Goal: Task Accomplishment & Management: Complete application form

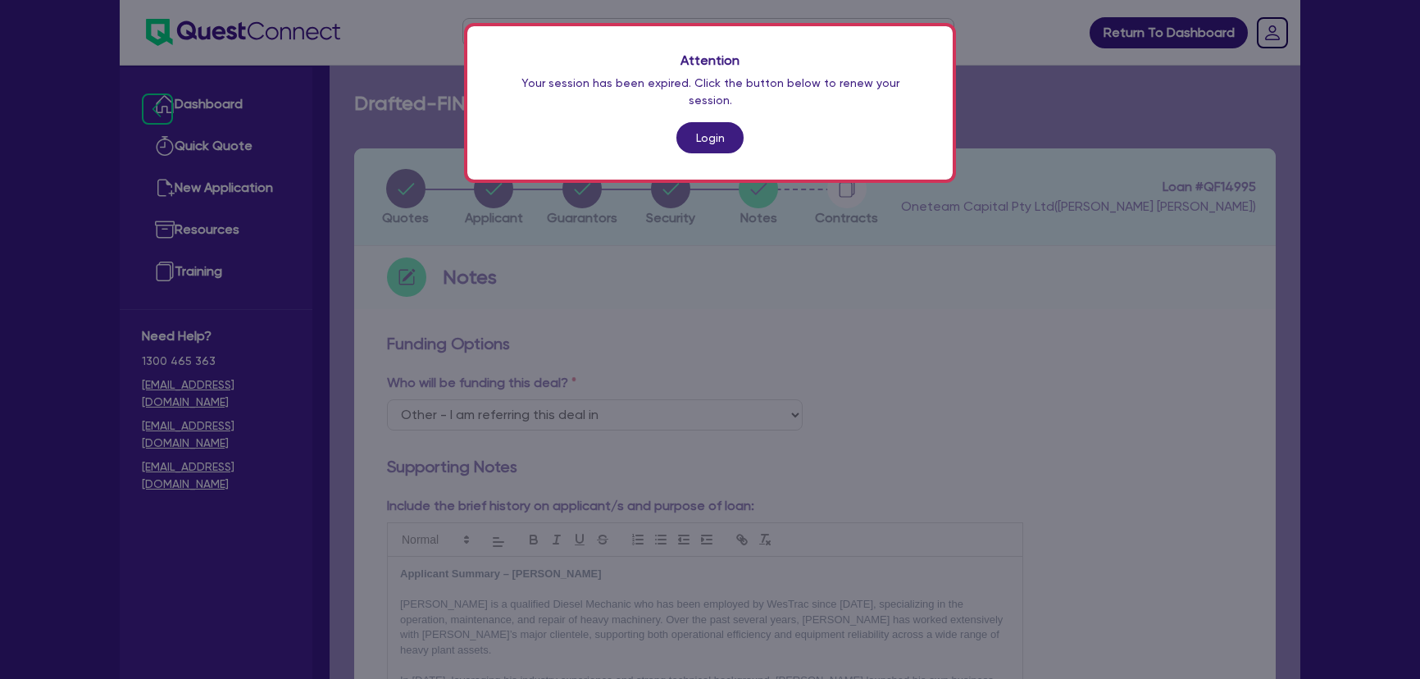
select select "Other"
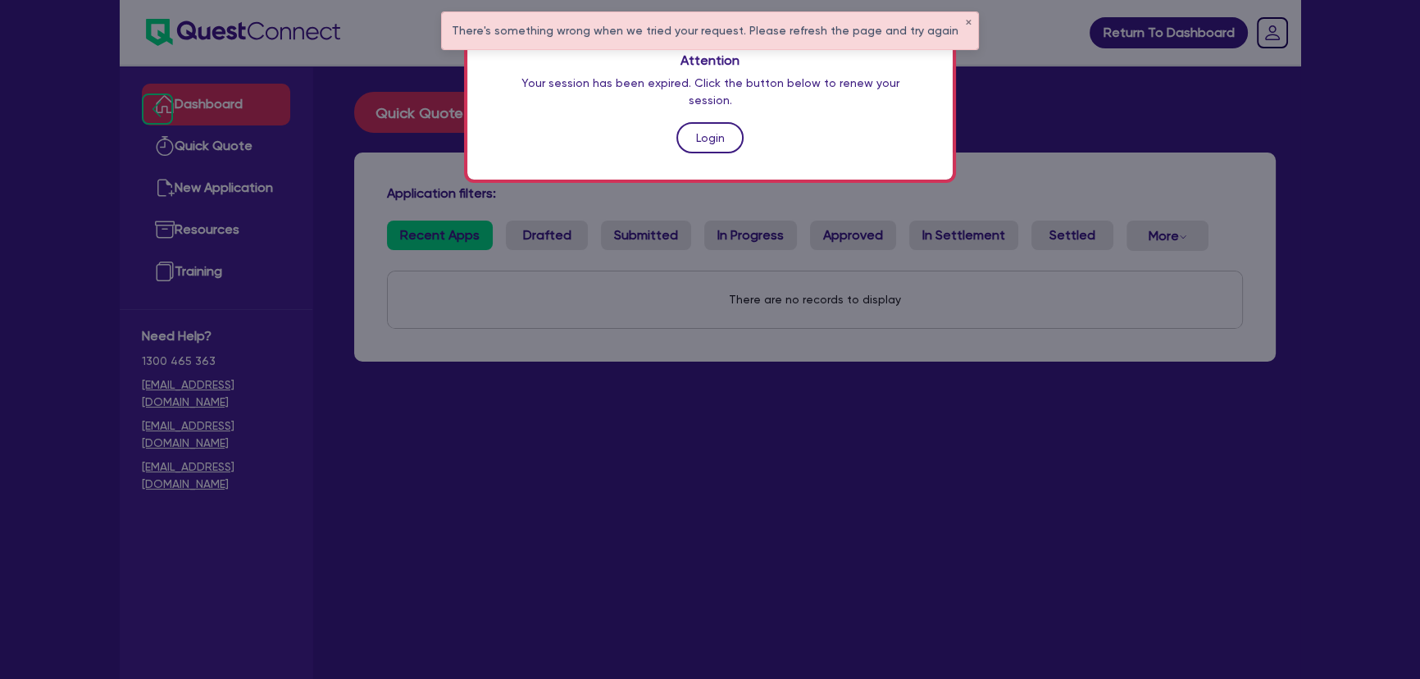
click at [718, 122] on link "Login" at bounding box center [710, 137] width 67 height 31
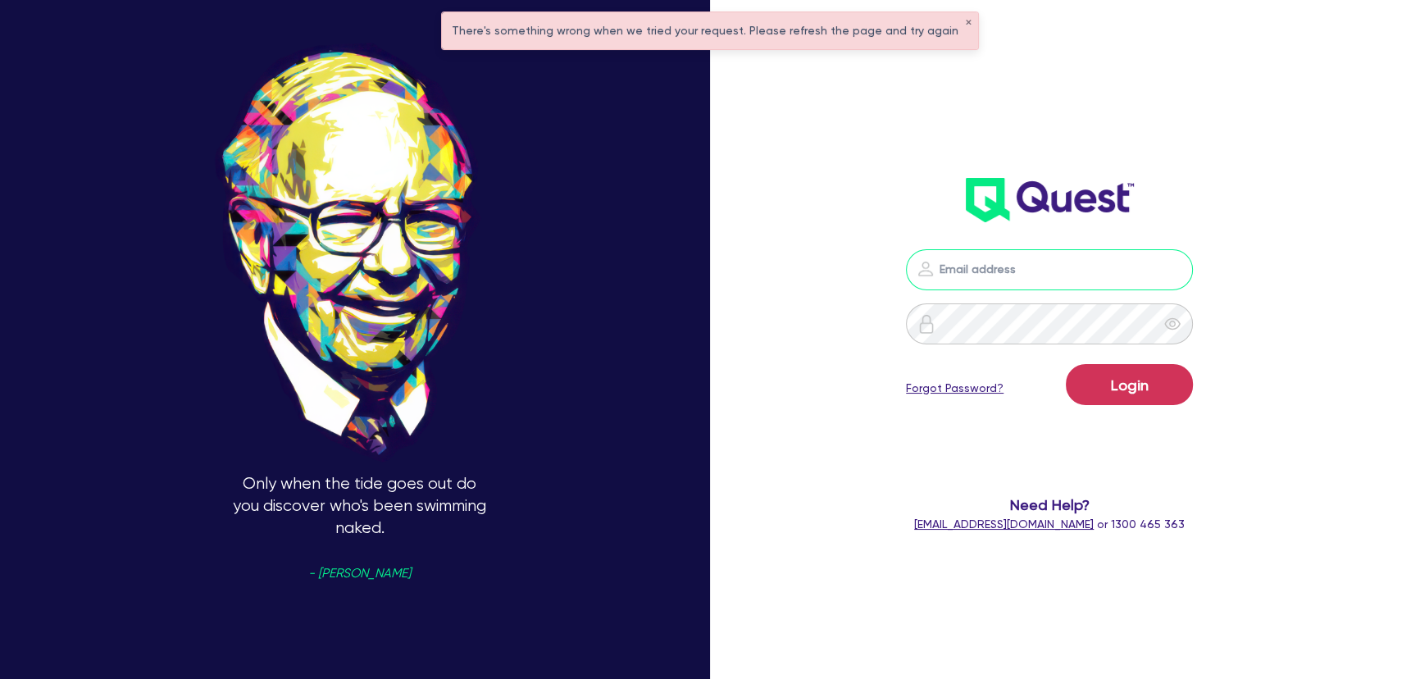
type input "[PERSON_NAME][EMAIL_ADDRESS][PERSON_NAME][DOMAIN_NAME]"
click at [1110, 394] on button "Login" at bounding box center [1129, 384] width 127 height 41
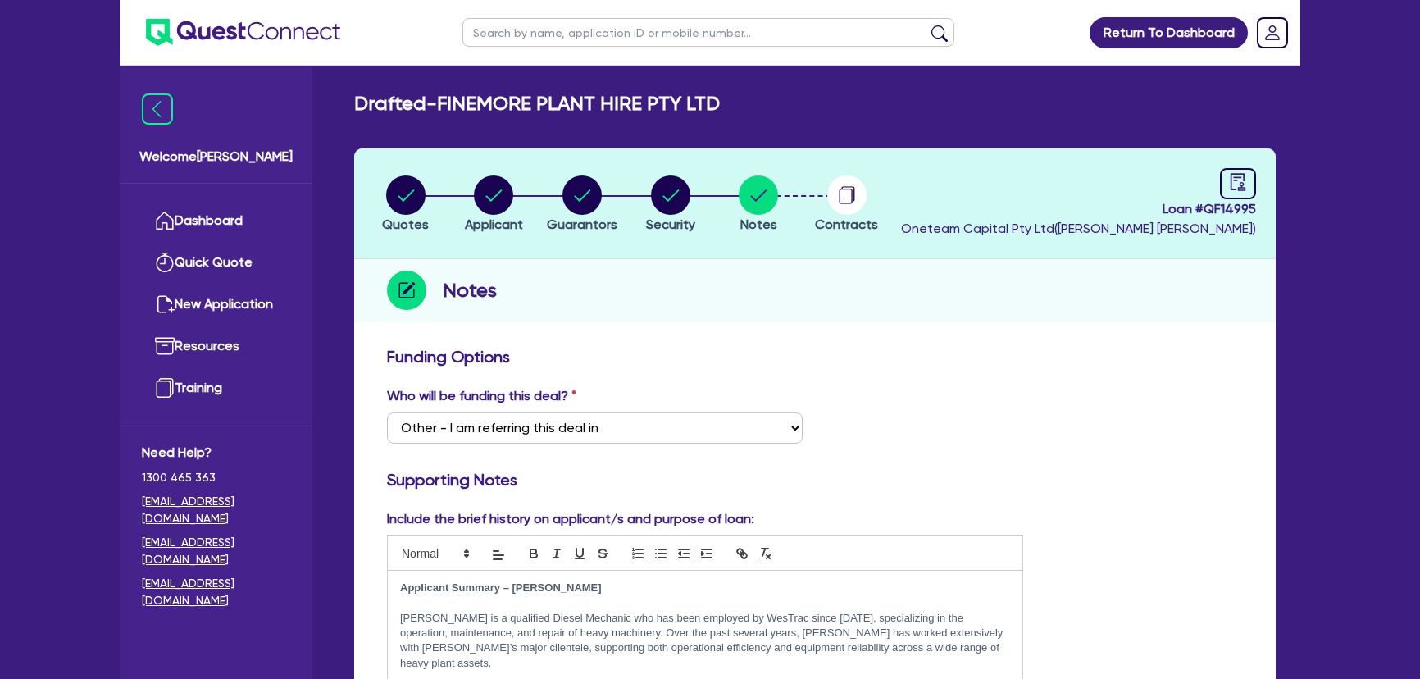
select select "Other"
